Goal: Transaction & Acquisition: Purchase product/service

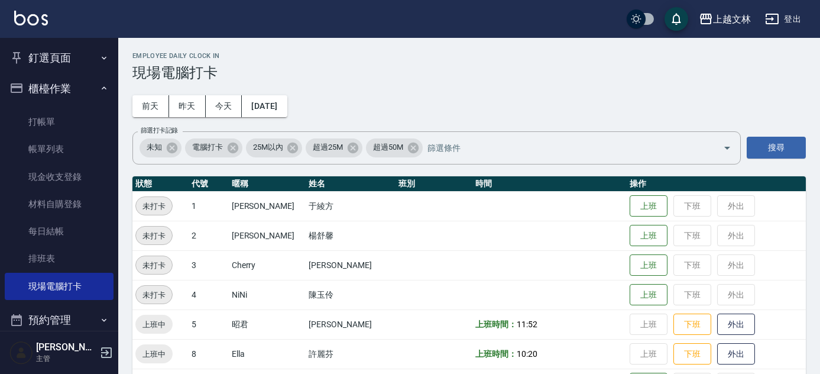
scroll to position [219, 0]
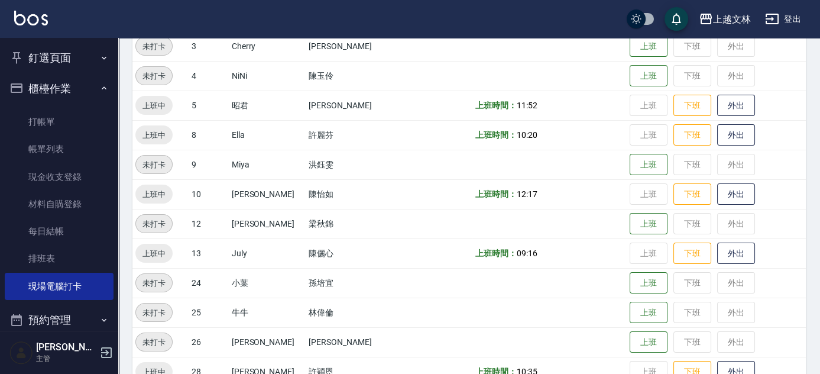
drag, startPoint x: 25, startPoint y: 122, endPoint x: 73, endPoint y: 105, distance: 50.9
click at [25, 122] on link "打帳單" at bounding box center [59, 121] width 109 height 27
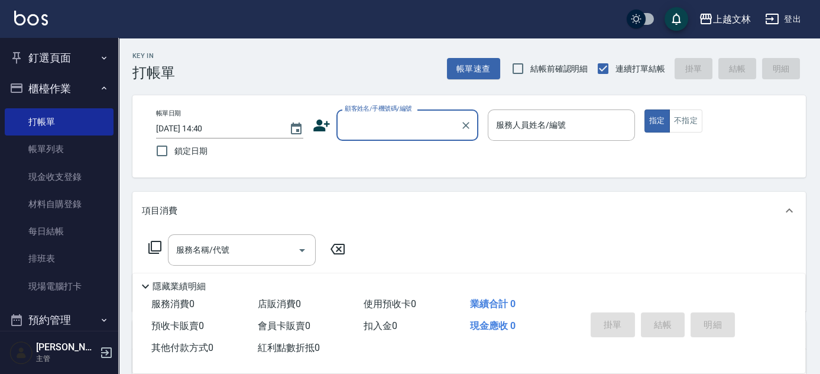
click at [379, 118] on input "顧客姓名/手機號碼/編號" at bounding box center [399, 125] width 114 height 21
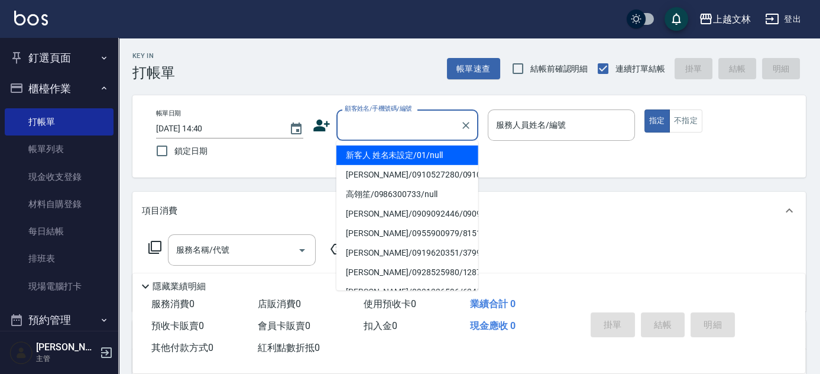
click at [378, 154] on li "新客人 姓名未設定/01/null" at bounding box center [408, 155] width 142 height 20
type input "新客人 姓名未設定/01/null"
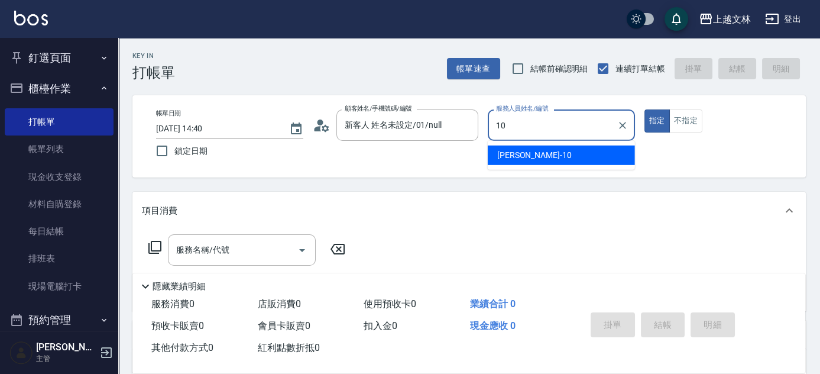
click at [506, 158] on span "[PERSON_NAME] -10" at bounding box center [534, 155] width 75 height 12
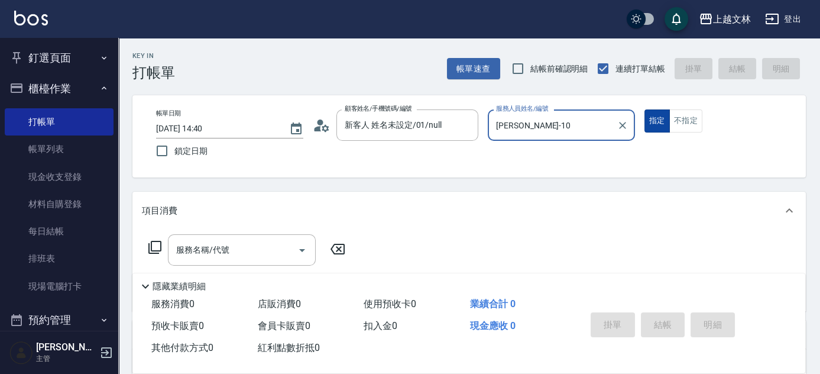
type input "[PERSON_NAME]-10"
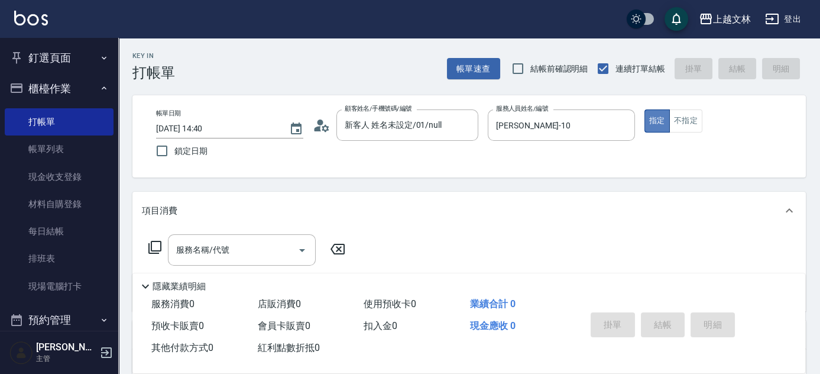
click at [658, 114] on button "指定" at bounding box center [657, 120] width 25 height 23
click at [251, 248] on input "服務名稱/代號" at bounding box center [232, 250] width 119 height 21
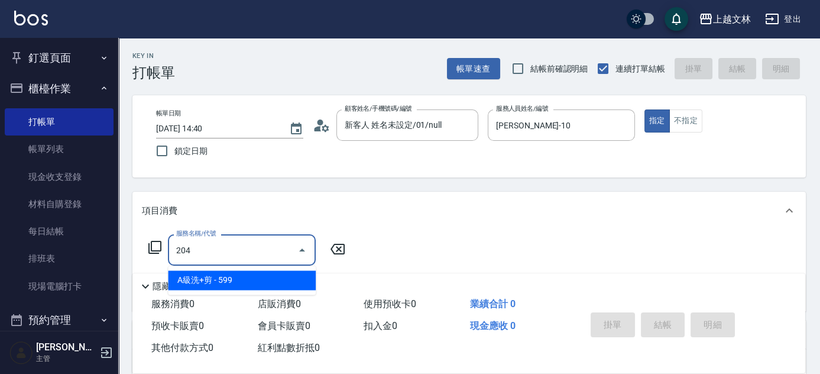
click at [186, 249] on input "204" at bounding box center [232, 250] width 119 height 21
click at [190, 283] on span "A級單剪 - 499" at bounding box center [242, 280] width 148 height 20
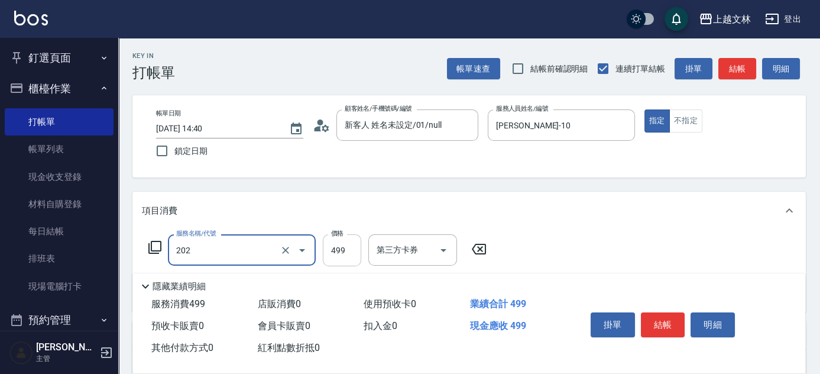
type input "A級單剪(202)"
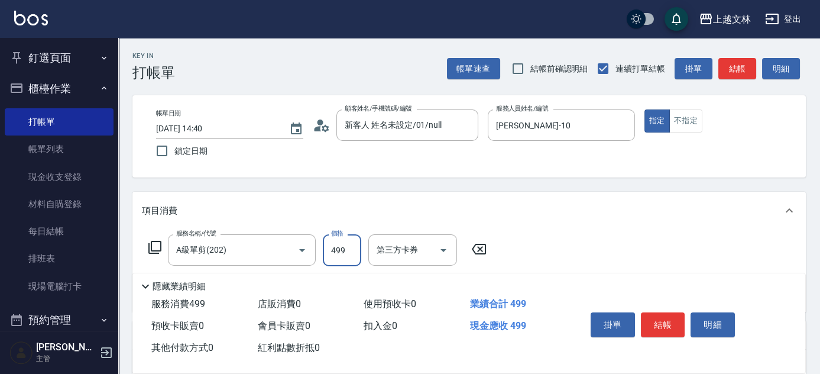
click at [328, 249] on input "499" at bounding box center [342, 250] width 38 height 32
type input "500"
click at [511, 245] on div "服務名稱/代號 A級單剪(202) 服務名稱/代號 價格 500 價格 第三方卡券 第三方卡券" at bounding box center [469, 270] width 674 height 82
click at [664, 319] on button "結帳" at bounding box center [663, 324] width 44 height 25
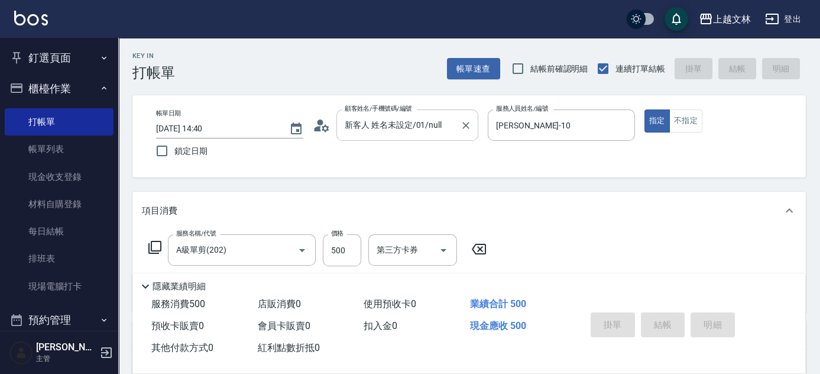
type input "[DATE] 14:41"
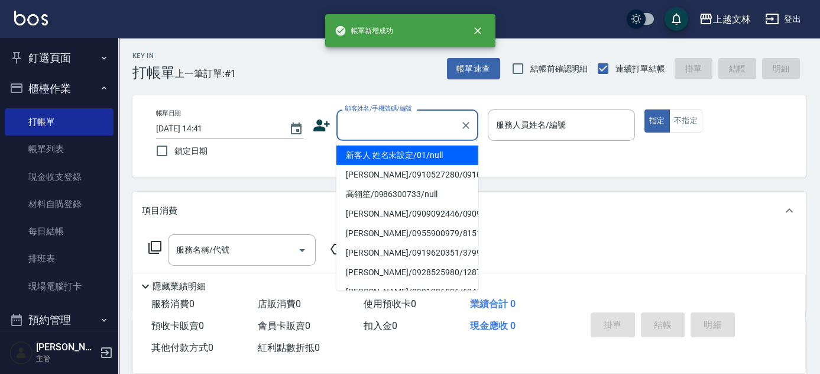
click at [380, 122] on input "顧客姓名/手機號碼/編號" at bounding box center [399, 125] width 114 height 21
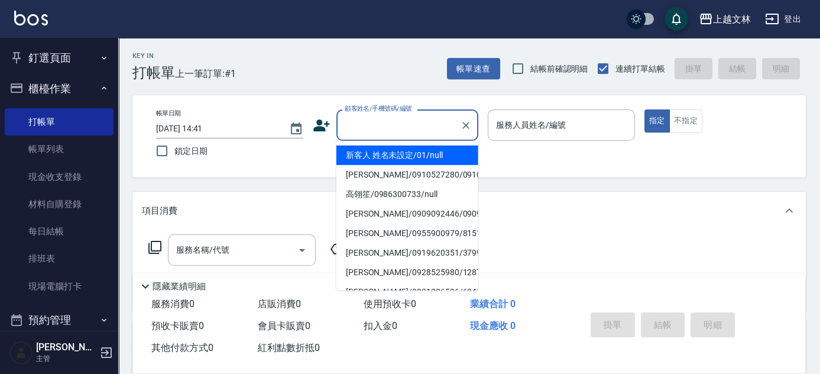
click at [397, 156] on li "新客人 姓名未設定/01/null" at bounding box center [408, 155] width 142 height 20
type input "新客人 姓名未設定/01/null"
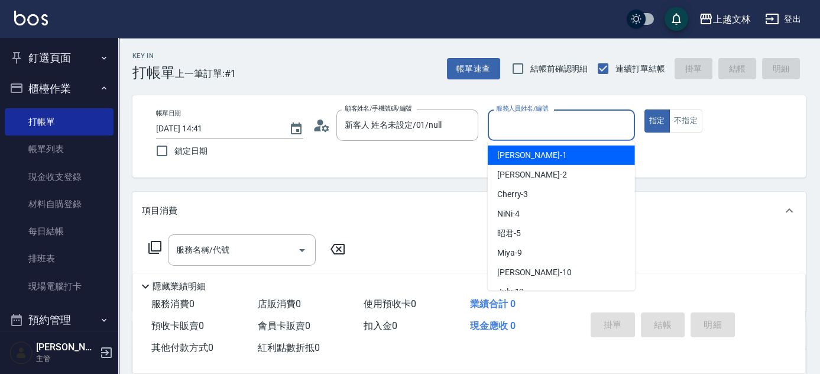
click at [512, 127] on input "服務人員姓名/編號" at bounding box center [561, 125] width 137 height 21
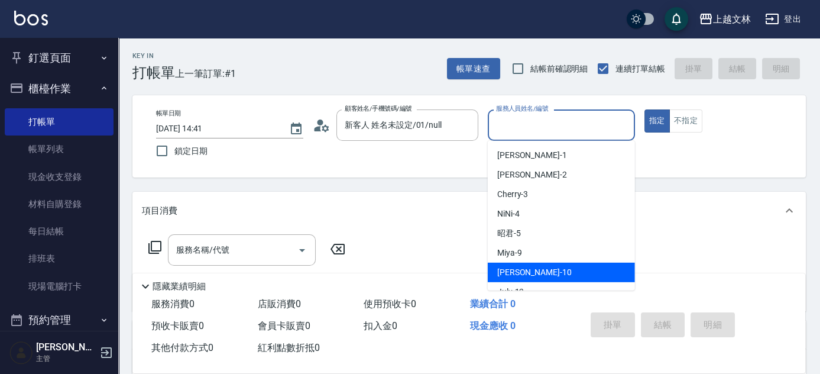
click at [523, 267] on span "[PERSON_NAME] -10" at bounding box center [534, 272] width 75 height 12
type input "[PERSON_NAME]-10"
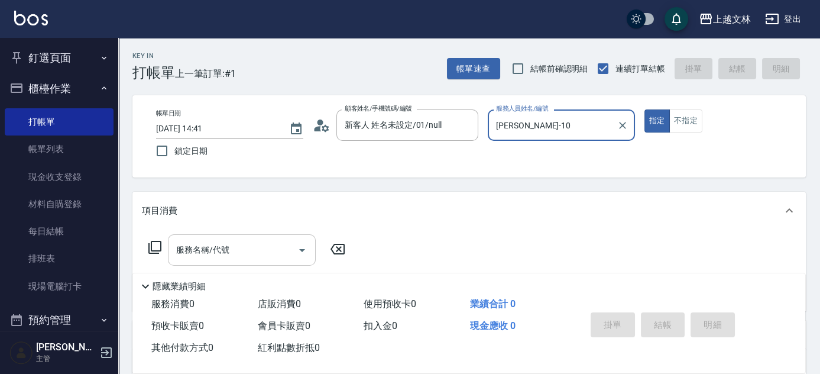
click at [267, 246] on input "服務名稱/代號" at bounding box center [232, 250] width 119 height 21
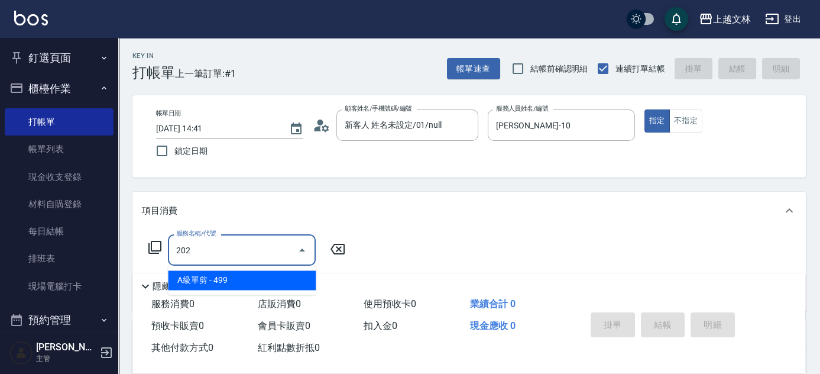
click at [275, 282] on span "A級單剪 - 499" at bounding box center [242, 280] width 148 height 20
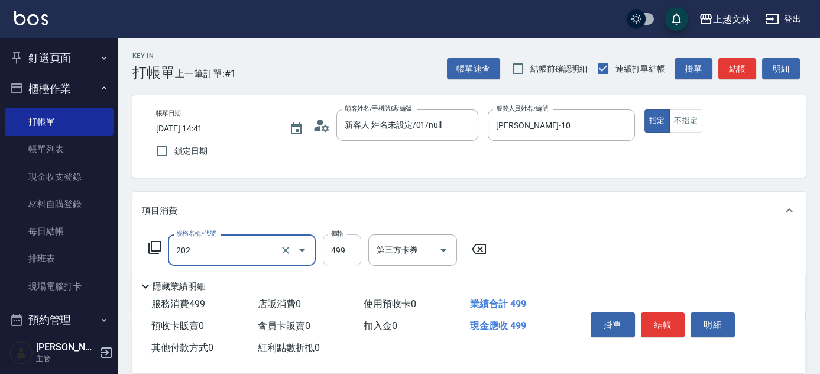
click at [329, 248] on input "499" at bounding box center [342, 250] width 38 height 32
type input "A級單剪(202)"
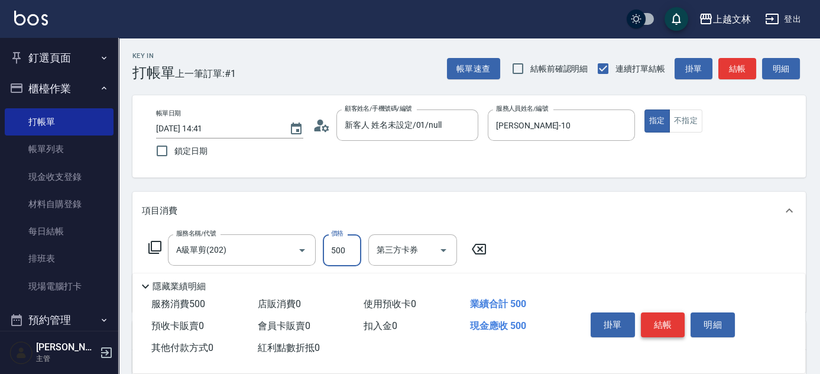
type input "500"
click at [659, 316] on button "結帳" at bounding box center [663, 324] width 44 height 25
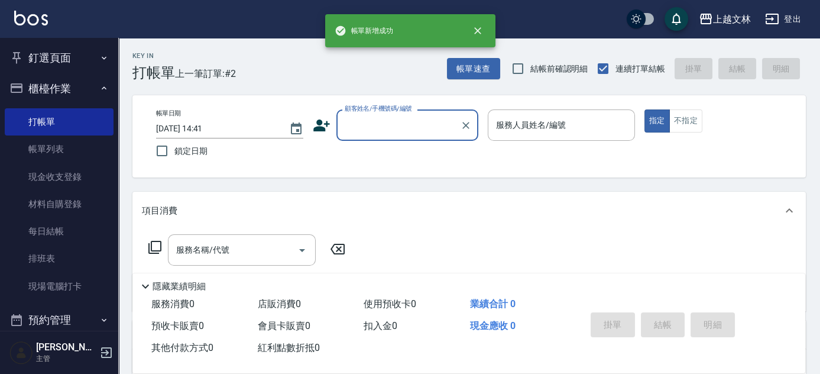
drag, startPoint x: 45, startPoint y: 153, endPoint x: 112, endPoint y: 153, distance: 67.4
click at [45, 153] on link "帳單列表" at bounding box center [59, 148] width 109 height 27
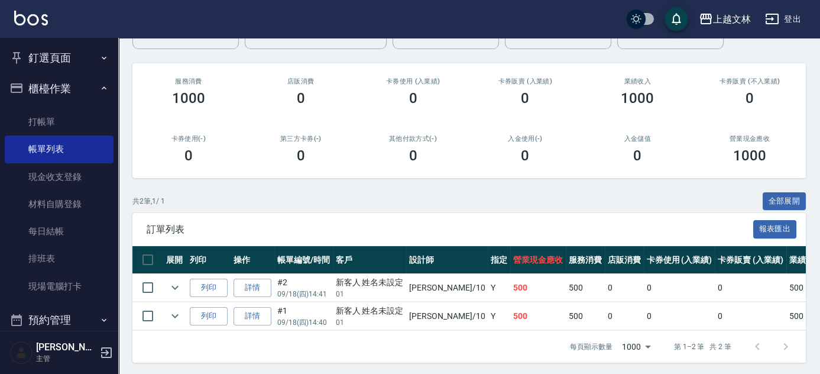
scroll to position [130, 0]
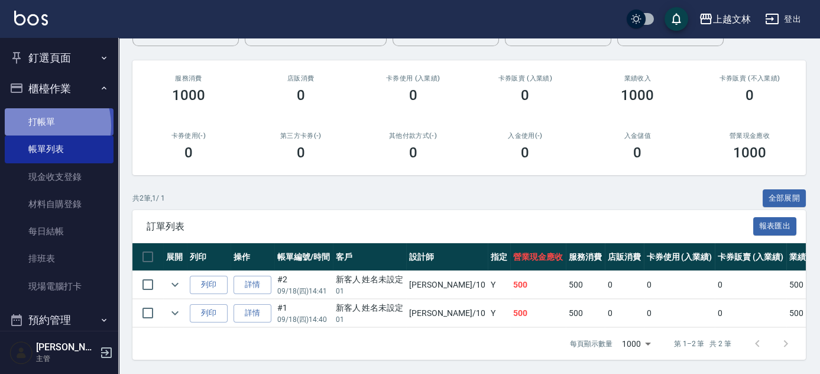
click at [40, 125] on link "打帳單" at bounding box center [59, 121] width 109 height 27
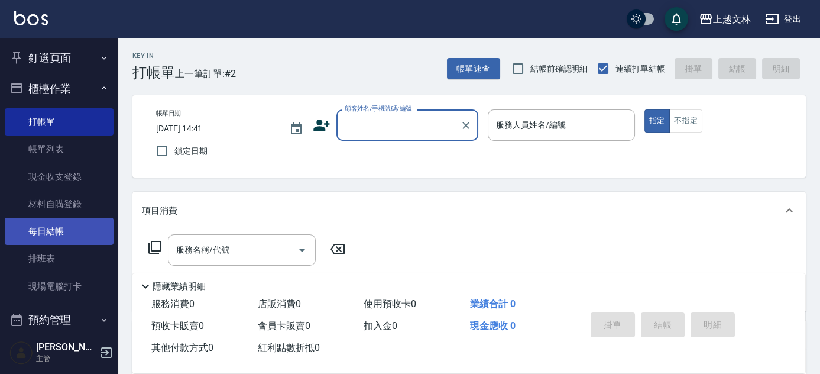
click at [52, 231] on link "每日結帳" at bounding box center [59, 231] width 109 height 27
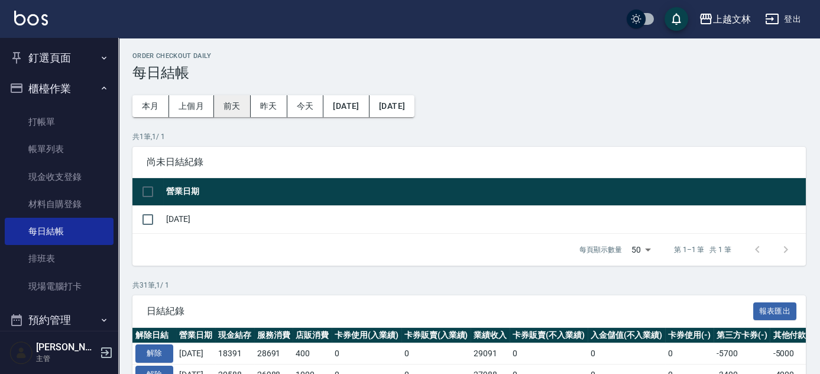
click at [241, 111] on button "前天" at bounding box center [232, 106] width 37 height 22
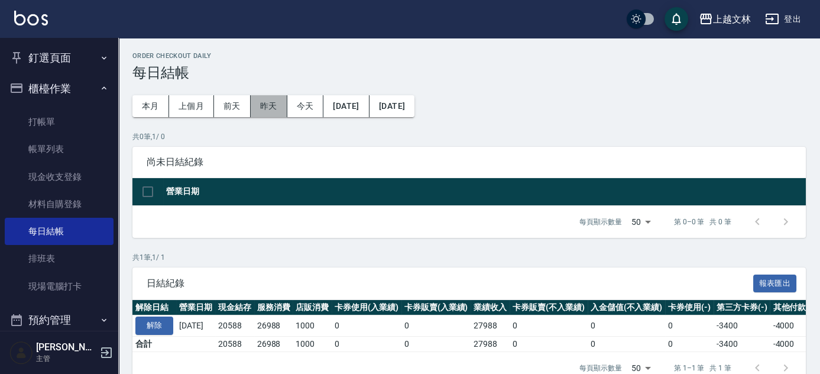
click at [269, 109] on button "昨天" at bounding box center [269, 106] width 37 height 22
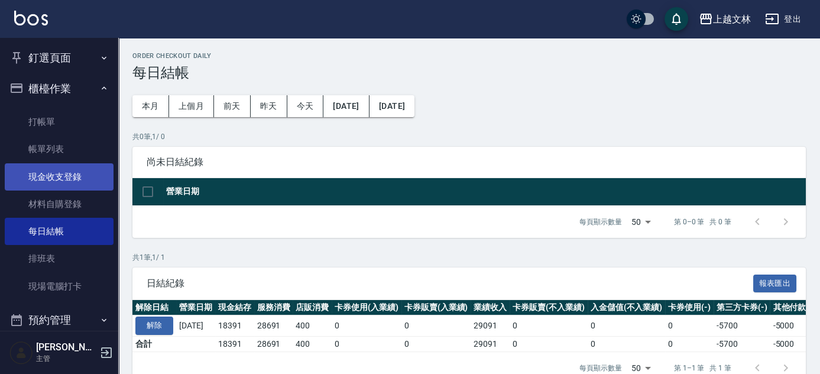
click at [56, 179] on link "現金收支登錄" at bounding box center [59, 176] width 109 height 27
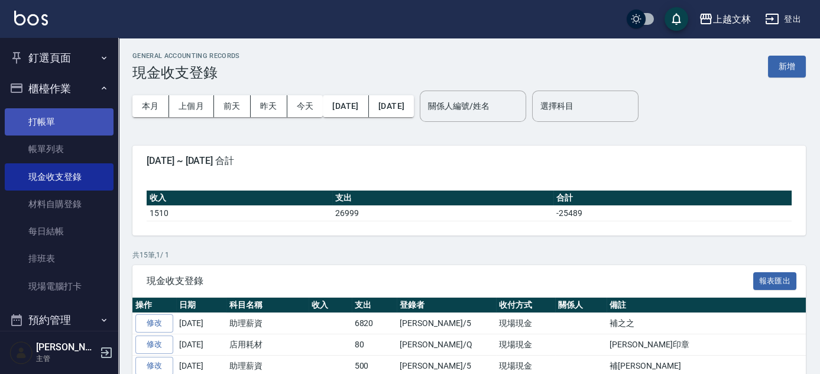
click at [47, 123] on link "打帳單" at bounding box center [59, 121] width 109 height 27
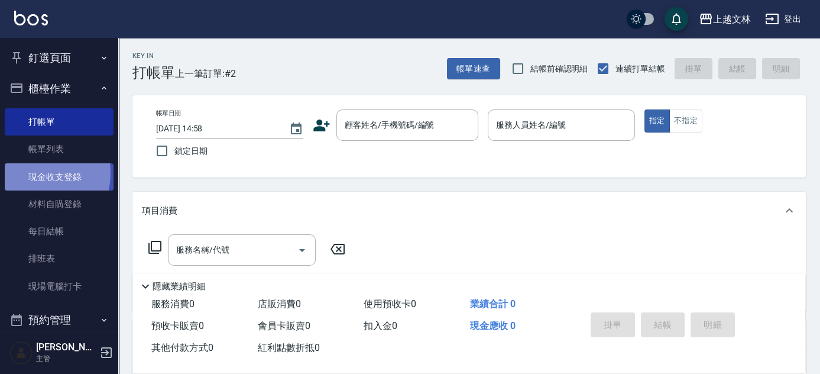
click at [30, 173] on link "現金收支登錄" at bounding box center [59, 176] width 109 height 27
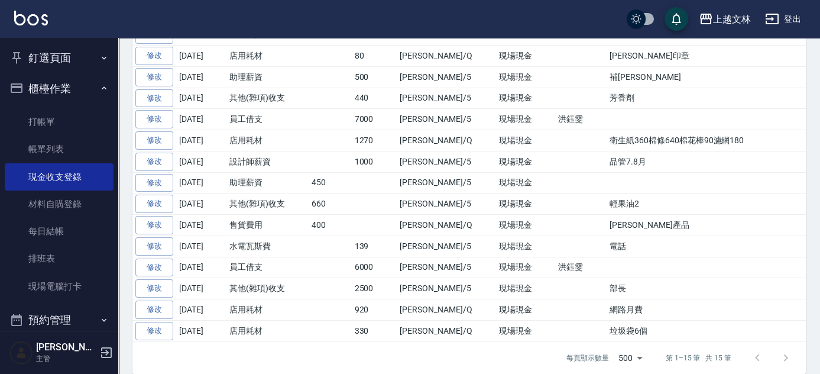
scroll to position [295, 0]
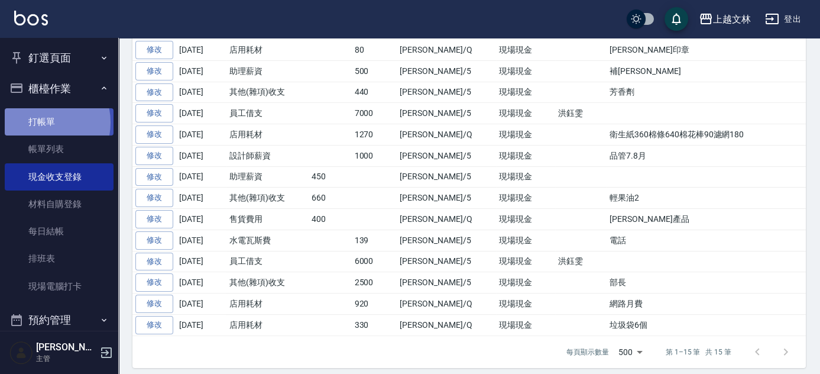
click at [39, 122] on link "打帳單" at bounding box center [59, 121] width 109 height 27
